Goal: Information Seeking & Learning: Learn about a topic

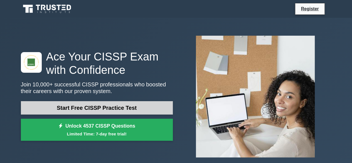
click at [154, 111] on link "Start Free CISSP Practice Test" at bounding box center [97, 107] width 152 height 13
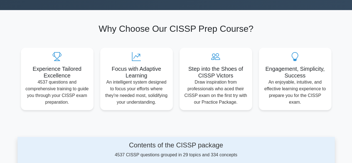
scroll to position [167, 0]
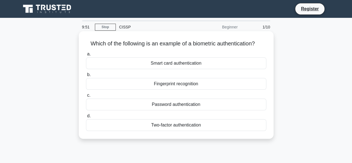
click at [193, 86] on div "Fingerprint recognition" at bounding box center [176, 84] width 181 height 12
click at [86, 77] on input "b. Fingerprint recognition" at bounding box center [86, 75] width 0 height 4
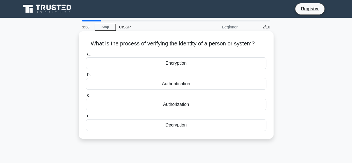
click at [187, 107] on div "Authorization" at bounding box center [176, 105] width 181 height 12
click at [86, 97] on input "c. Authorization" at bounding box center [86, 96] width 0 height 4
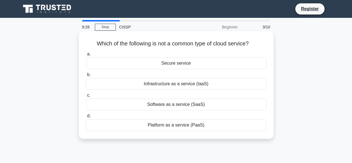
click at [190, 65] on div "Secure service" at bounding box center [176, 63] width 181 height 12
click at [86, 56] on input "a. Secure service" at bounding box center [86, 54] width 0 height 4
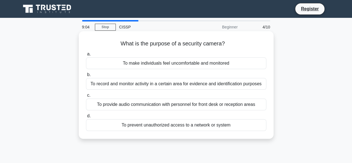
click at [186, 86] on div "To record and monitor activity in a certain area for evidence and identificatio…" at bounding box center [176, 84] width 181 height 12
click at [86, 77] on input "b. To record and monitor activity in a certain area for evidence and identifica…" at bounding box center [86, 75] width 0 height 4
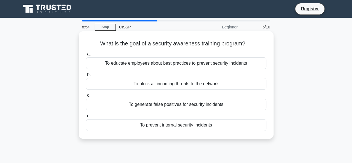
click at [212, 67] on div "To educate employees about best practices to prevent security incidents" at bounding box center [176, 63] width 181 height 12
click at [86, 56] on input "a. To educate employees about best practices to prevent security incidents" at bounding box center [86, 54] width 0 height 4
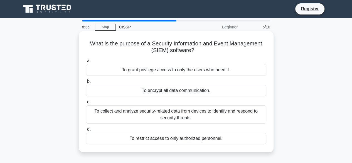
click at [222, 116] on div "To collect and analyze security-related data from devices to identify and respo…" at bounding box center [176, 114] width 181 height 18
click at [86, 104] on input "c. To collect and analyze security-related data from devices to identify and re…" at bounding box center [86, 102] width 0 height 4
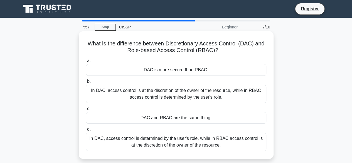
click at [221, 98] on div "In DAC, access control is at the discretion of the owner of the resource, while…" at bounding box center [176, 94] width 181 height 18
click at [86, 83] on input "b. In DAC, access control is at the discretion of the owner of the resource, wh…" at bounding box center [86, 82] width 0 height 4
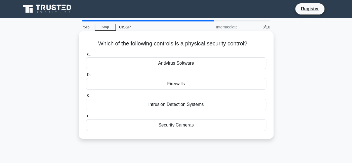
click at [191, 126] on div "Security Cameras" at bounding box center [176, 125] width 181 height 12
click at [86, 118] on input "d. Security Cameras" at bounding box center [86, 116] width 0 height 4
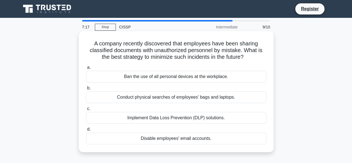
click at [220, 118] on div "Implement Data Loss Prevention (DLP) solutions." at bounding box center [176, 118] width 181 height 12
click at [86, 111] on input "c. Implement Data Loss Prevention (DLP) solutions." at bounding box center [86, 109] width 0 height 4
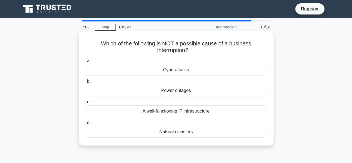
click at [211, 112] on div "A well-functioning IT infrastructure" at bounding box center [176, 111] width 181 height 12
click at [86, 104] on input "c. A well-functioning IT infrastructure" at bounding box center [86, 102] width 0 height 4
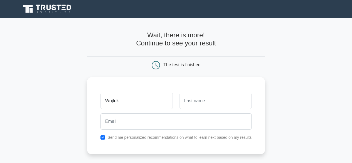
type input "Wojtek"
click at [219, 105] on input "text" at bounding box center [216, 101] width 72 height 16
type input "OG"
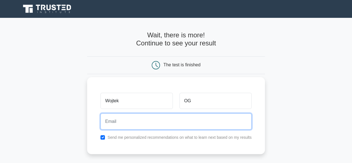
click at [147, 122] on input "email" at bounding box center [176, 121] width 151 height 16
type input "wojti0495@gmail.com"
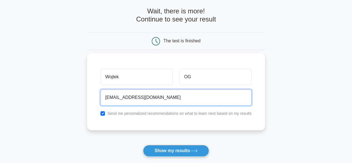
scroll to position [56, 0]
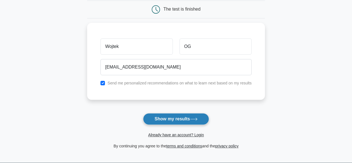
click at [178, 120] on button "Show my results" at bounding box center [176, 119] width 66 height 12
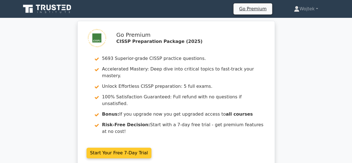
click at [122, 148] on link "Start Your Free 7-Day Trial" at bounding box center [119, 153] width 65 height 11
